Goal: Information Seeking & Learning: Learn about a topic

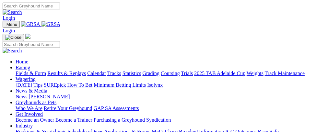
scroll to position [229, 0]
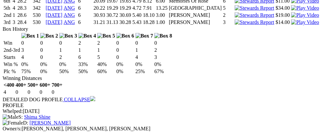
scroll to position [835, 0]
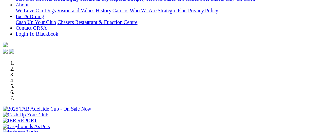
scroll to position [149, 0]
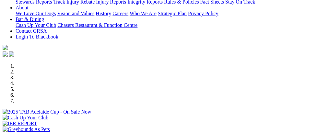
scroll to position [107, 0]
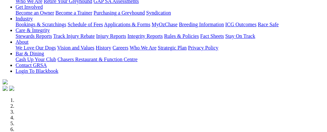
select select "NT"
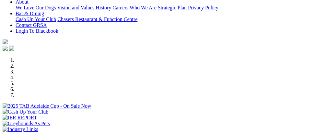
scroll to position [150, 0]
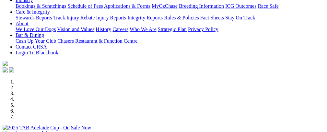
scroll to position [117, 0]
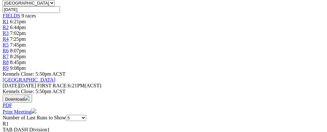
scroll to position [0, 13]
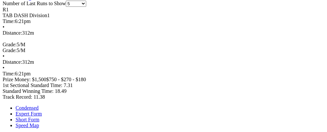
scroll to position [327, 0]
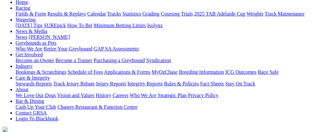
scroll to position [78, 0]
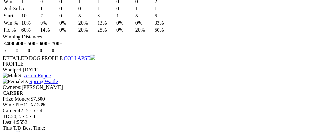
scroll to position [0, 14]
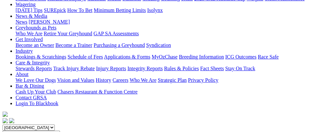
scroll to position [33, 0]
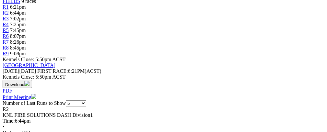
scroll to position [0, 13]
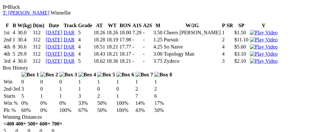
scroll to position [0, 20]
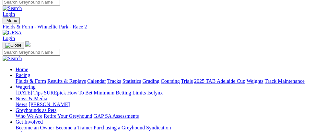
scroll to position [0, 0]
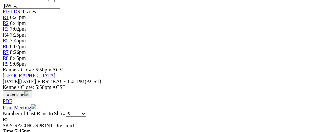
scroll to position [0, 22]
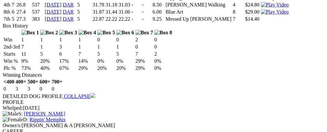
scroll to position [538, 0]
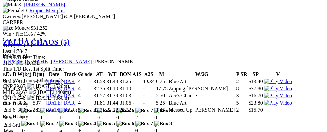
scroll to position [646, 0]
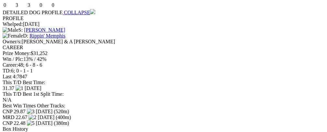
scroll to position [626, 0]
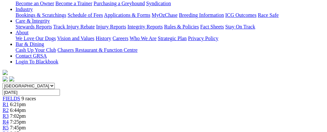
scroll to position [0, 0]
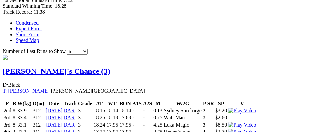
scroll to position [0, 21]
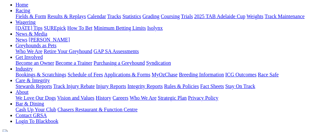
scroll to position [0, 0]
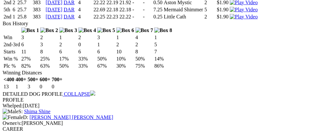
scroll to position [0, 21]
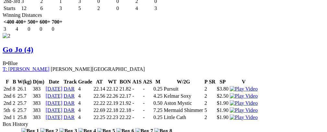
scroll to position [0, 23]
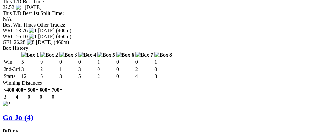
scroll to position [713, 0]
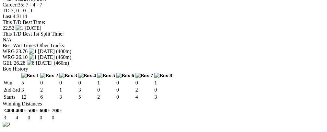
scroll to position [670, 0]
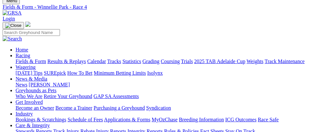
scroll to position [0, 0]
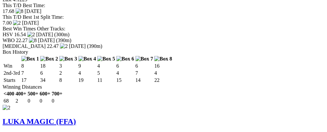
scroll to position [703, 0]
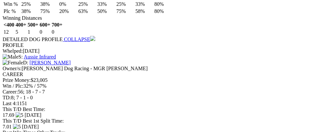
scroll to position [861, 0]
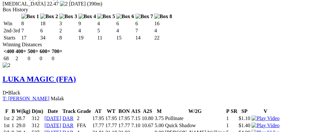
scroll to position [729, 0]
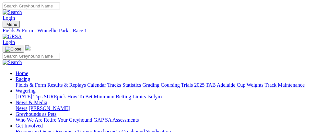
scroll to position [15, 0]
